Goal: Task Accomplishment & Management: Complete application form

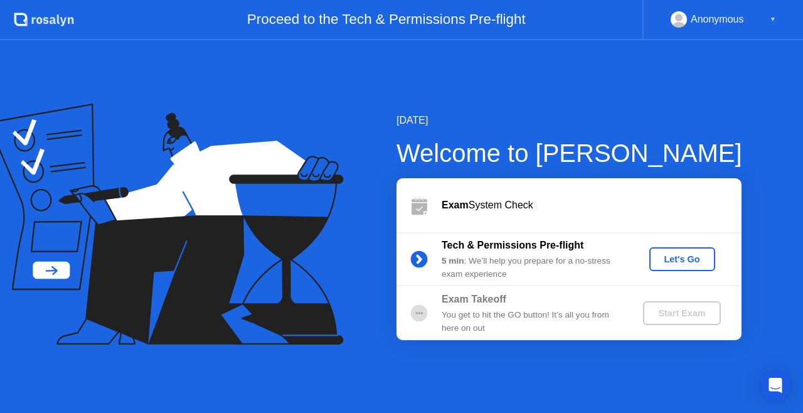
click at [681, 264] on div "Let's Go" at bounding box center [683, 259] width 56 height 10
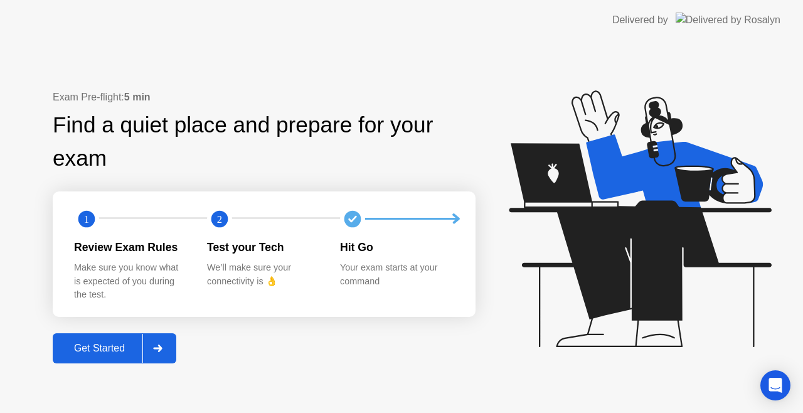
click at [110, 354] on div "Get Started" at bounding box center [99, 348] width 86 height 11
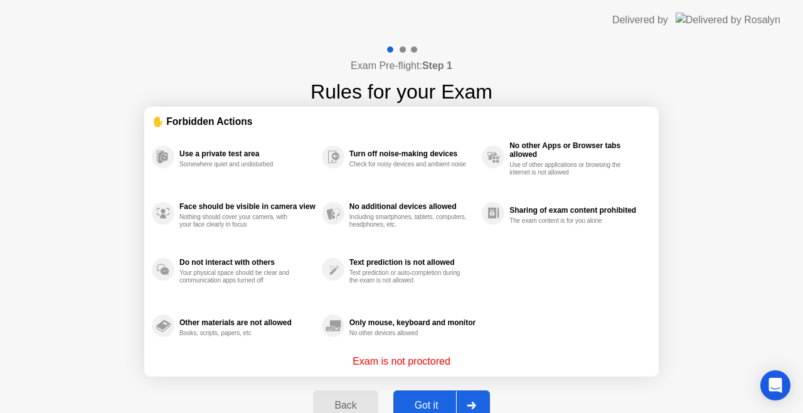
click at [468, 403] on icon at bounding box center [471, 406] width 9 height 8
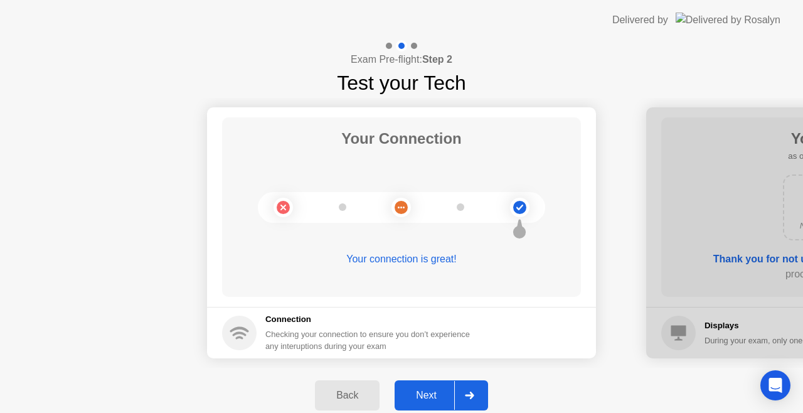
click at [473, 400] on div at bounding box center [469, 395] width 30 height 29
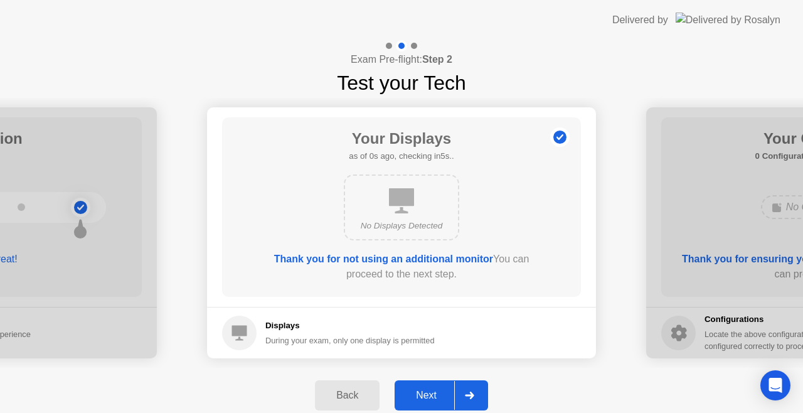
click at [473, 400] on div at bounding box center [469, 395] width 30 height 29
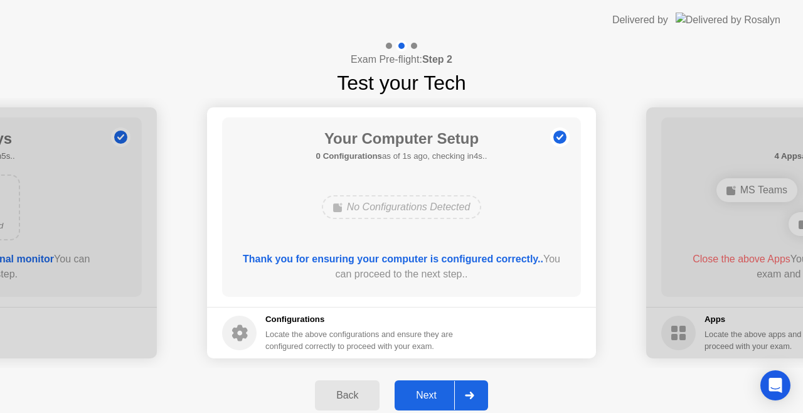
click at [473, 400] on div at bounding box center [469, 395] width 30 height 29
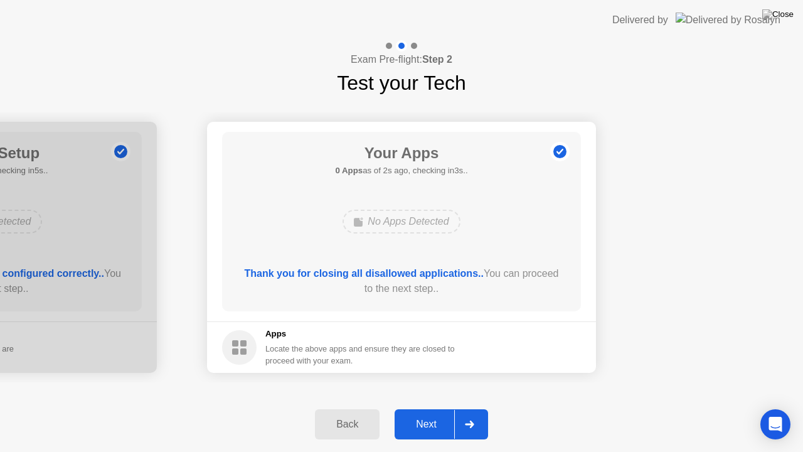
click at [424, 412] on div "Next" at bounding box center [426, 424] width 56 height 11
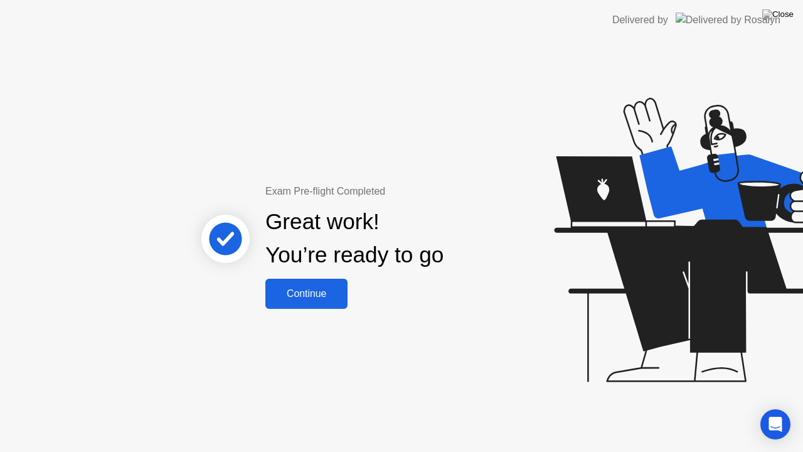
click at [332, 291] on div "Continue" at bounding box center [306, 293] width 75 height 11
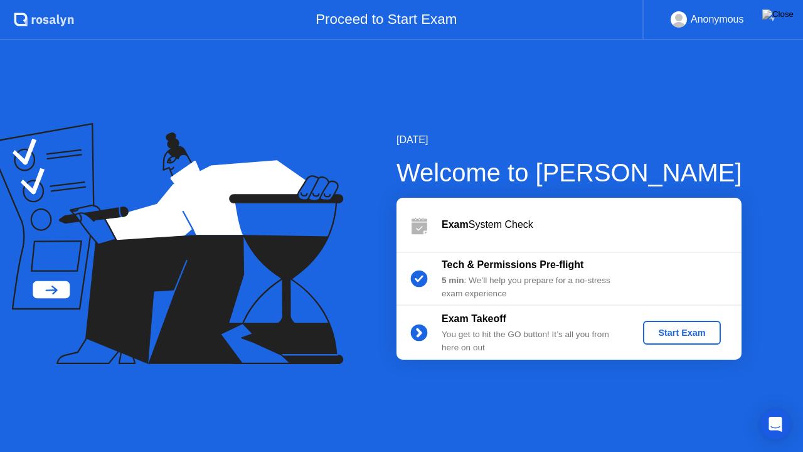
click at [703, 330] on div "Start Exam" at bounding box center [681, 333] width 67 height 10
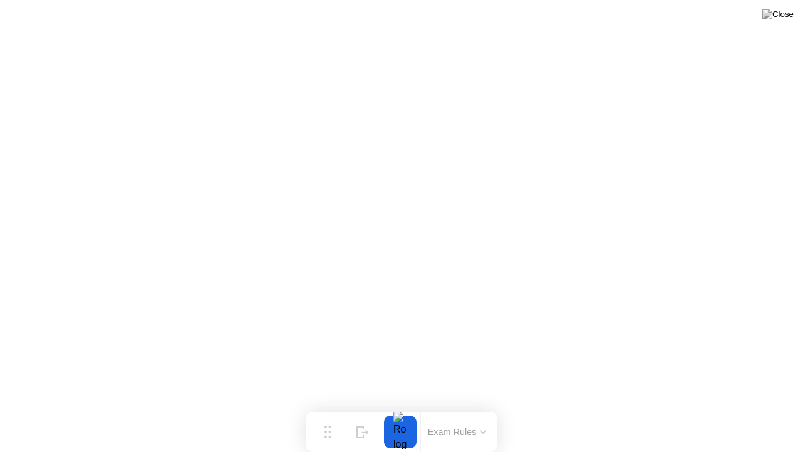
click at [461, 412] on button "Exam Rules" at bounding box center [457, 431] width 67 height 11
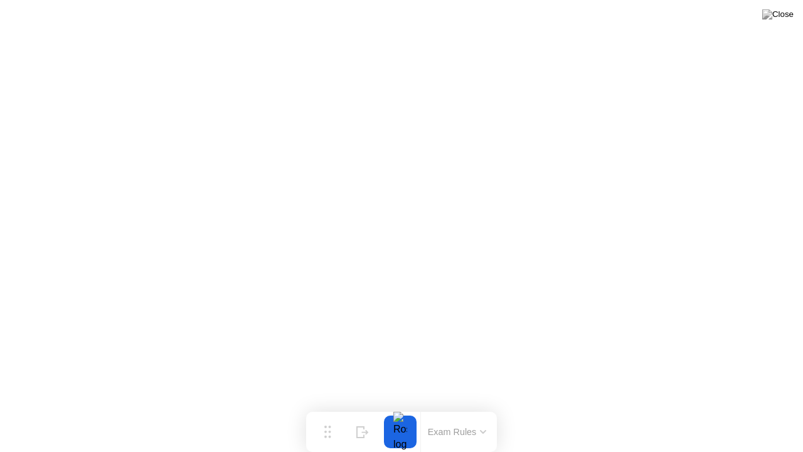
click at [482, 412] on icon at bounding box center [483, 431] width 5 height 3
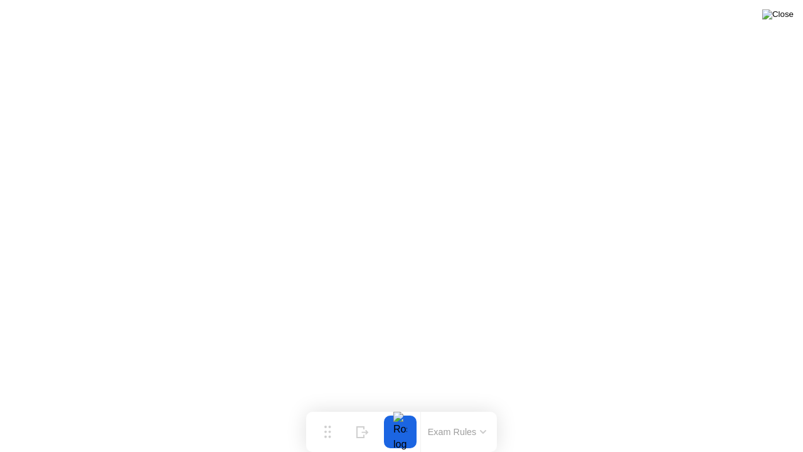
click at [789, 10] on img at bounding box center [777, 14] width 31 height 10
